Goal: Information Seeking & Learning: Learn about a topic

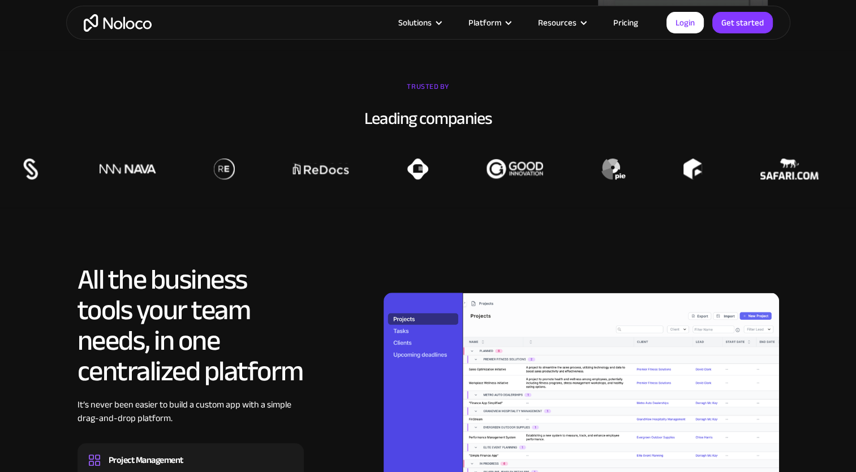
scroll to position [1019, 0]
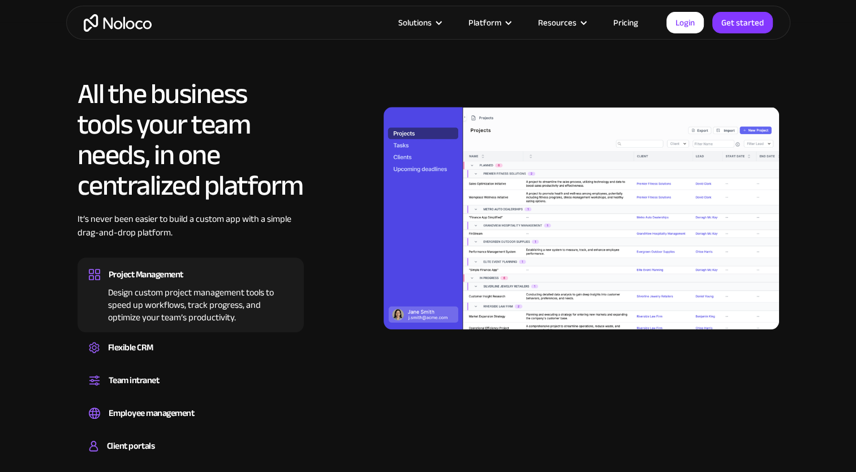
click at [215, 305] on div "Design custom project management tools to speed up workflows, track progress, a…" at bounding box center [191, 303] width 204 height 41
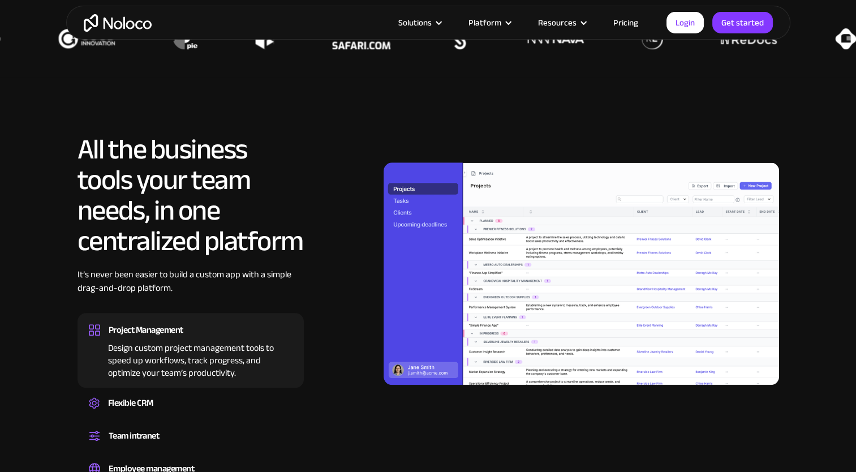
scroll to position [962, 0]
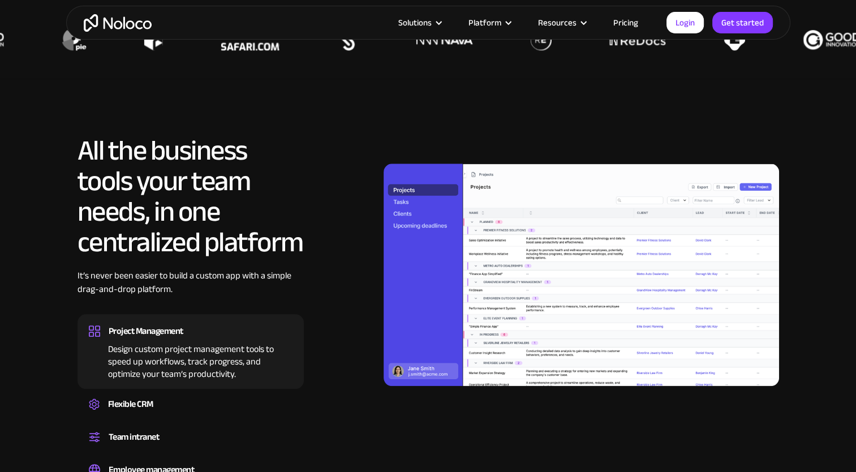
click at [641, 23] on link "Pricing" at bounding box center [625, 22] width 53 height 15
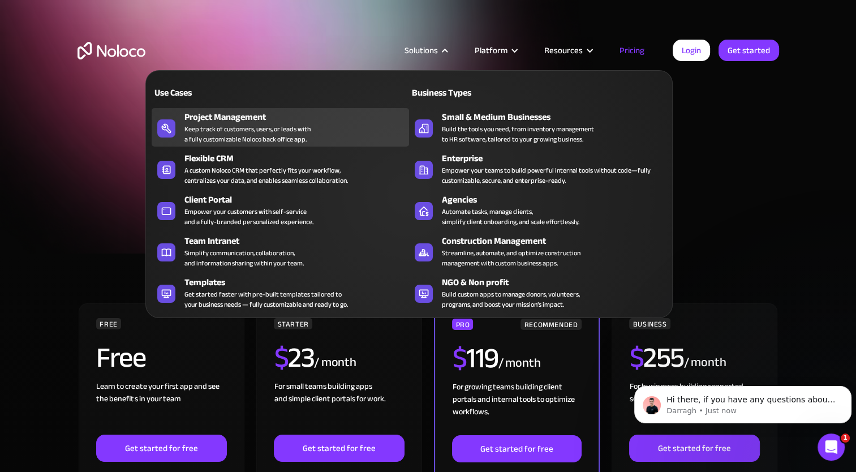
click at [204, 128] on div "Keep track of customers, users, or leads with a fully customizable Noloco back …" at bounding box center [248, 134] width 126 height 20
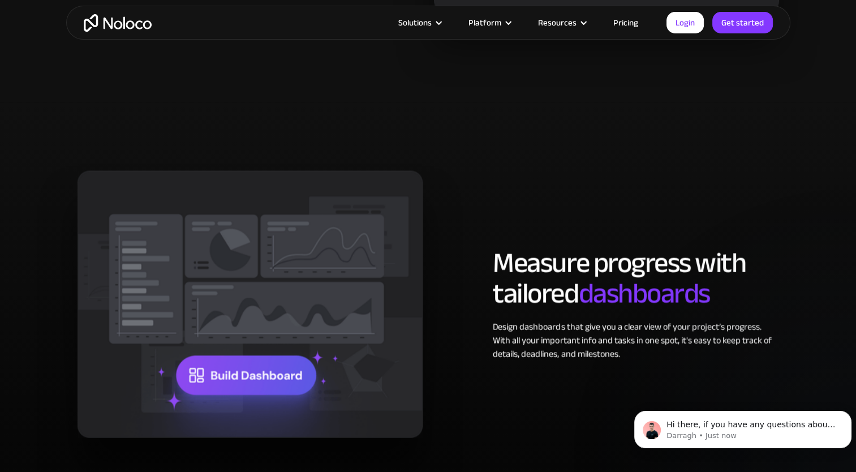
scroll to position [1868, 0]
